Goal: Task Accomplishment & Management: Manage account settings

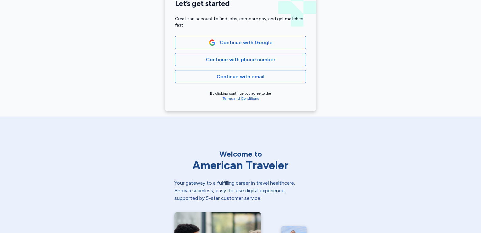
scroll to position [147, 0]
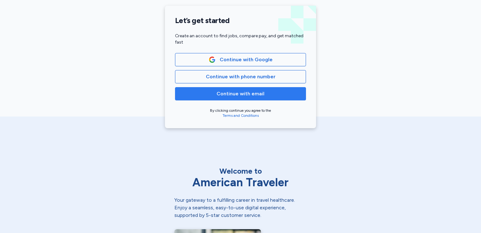
click at [225, 92] on span "Continue with email" at bounding box center [241, 94] width 48 height 8
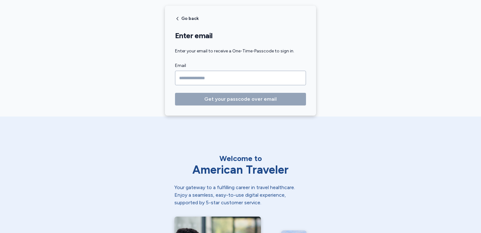
click at [214, 83] on input "Email" at bounding box center [240, 78] width 131 height 14
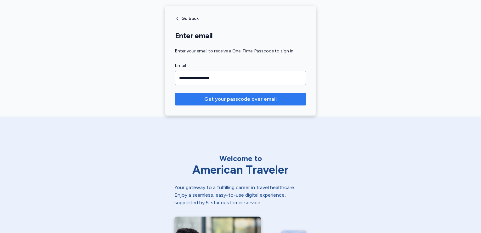
type input "**********"
click at [228, 97] on span "Get your passcode over email" at bounding box center [240, 99] width 72 height 8
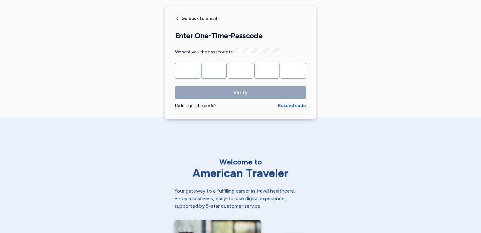
type input "*"
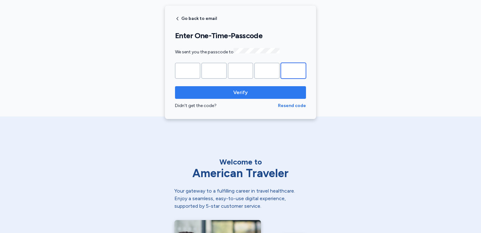
type input "*"
click at [233, 91] on span "Verify" at bounding box center [240, 93] width 14 height 8
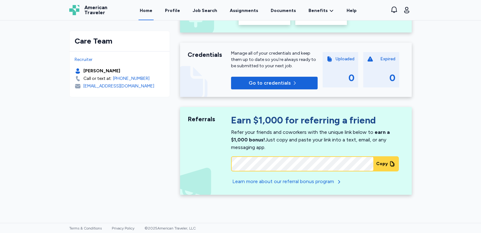
scroll to position [208, 0]
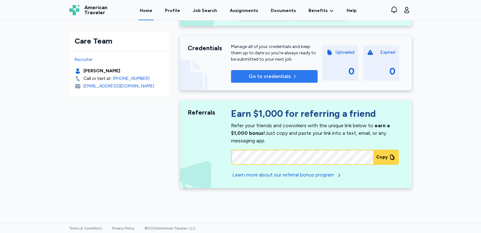
click at [266, 74] on span "Go to credentials" at bounding box center [270, 76] width 42 height 8
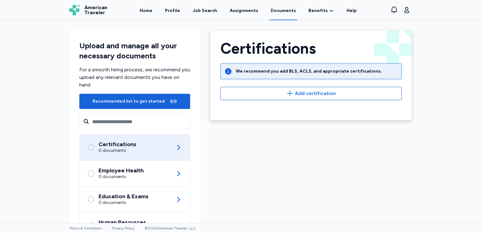
click at [378, 128] on div "Certifications We recommend you add BLS, ACLS, and appropriate certifications. …" at bounding box center [311, 152] width 212 height 253
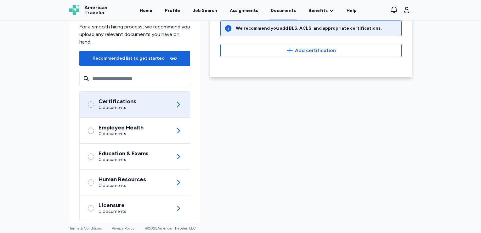
scroll to position [56, 0]
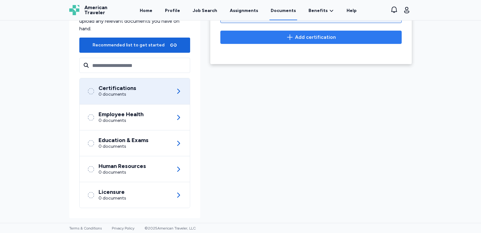
click at [290, 38] on icon "button" at bounding box center [290, 37] width 8 height 8
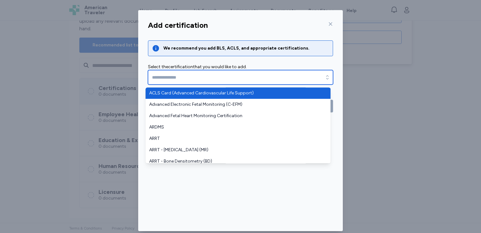
click at [202, 74] on input "text" at bounding box center [240, 77] width 185 height 14
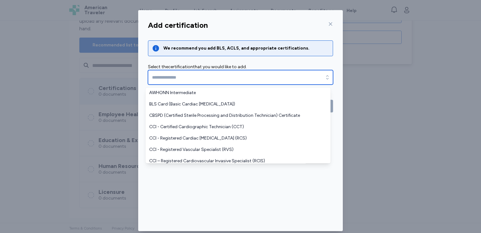
scroll to position [193, 0]
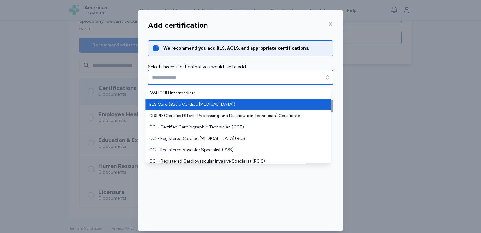
type input "**********"
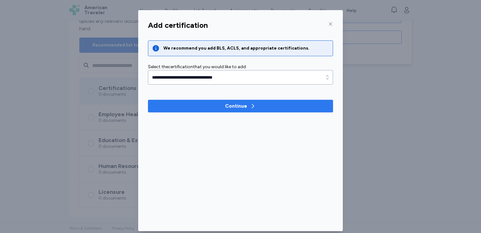
click at [228, 104] on div "Continue" at bounding box center [236, 106] width 22 height 8
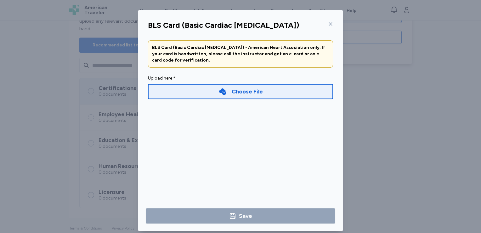
click at [331, 25] on div "BLS Card (Basic Cardiac [MEDICAL_DATA])" at bounding box center [240, 25] width 195 height 15
click at [330, 25] on icon at bounding box center [330, 23] width 5 height 5
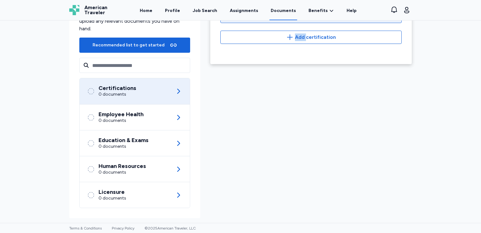
click at [330, 24] on div "Certifications We recommend you add BLS, ACLS, and appropriate certifications. …" at bounding box center [311, 14] width 197 height 59
